Goal: Information Seeking & Learning: Find contact information

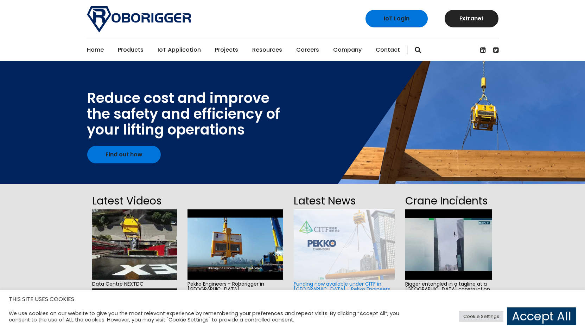
click at [380, 49] on link "Contact" at bounding box center [388, 50] width 24 height 22
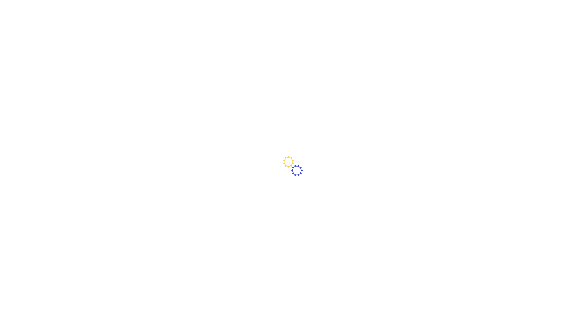
type input "[GEOGRAPHIC_DATA]"
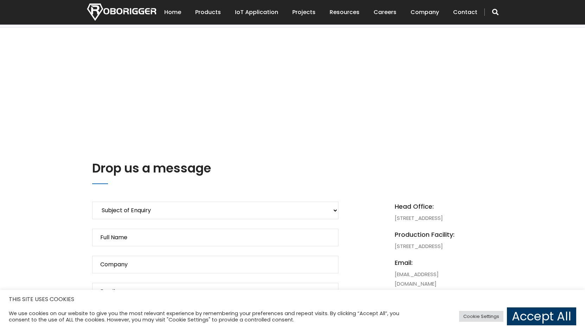
scroll to position [185, 0]
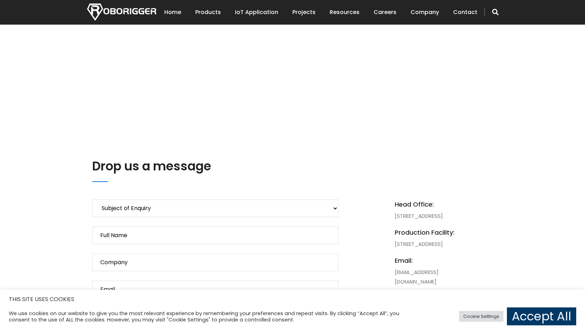
drag, startPoint x: 420, startPoint y: 275, endPoint x: 394, endPoint y: 255, distance: 33.1
copy li "[STREET_ADDRESS]"
drag, startPoint x: 449, startPoint y: 224, endPoint x: 393, endPoint y: 218, distance: 56.3
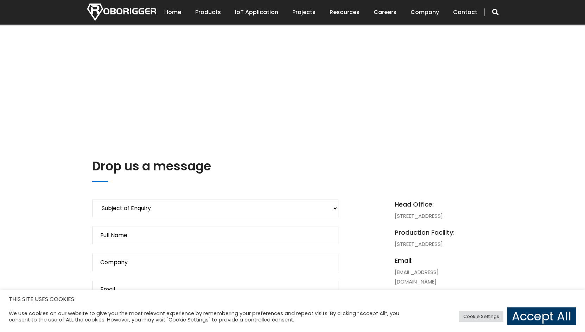
copy li "[STREET_ADDRESS]"
